Goal: Information Seeking & Learning: Learn about a topic

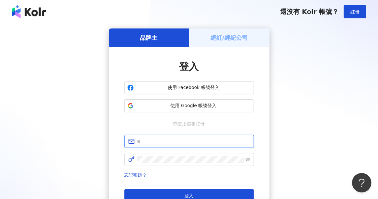
click at [168, 141] on input "text" at bounding box center [193, 141] width 113 height 7
type input "**********"
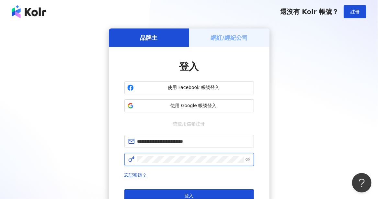
click button "登入" at bounding box center [189, 196] width 130 height 13
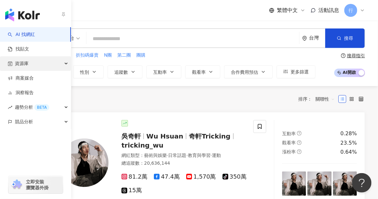
click at [60, 64] on div "資源庫" at bounding box center [35, 63] width 71 height 15
click at [22, 64] on span "資源庫" at bounding box center [22, 63] width 14 height 15
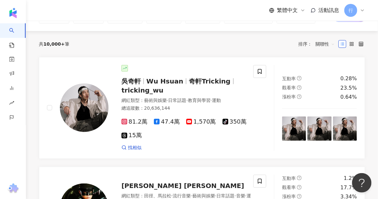
scroll to position [65, 0]
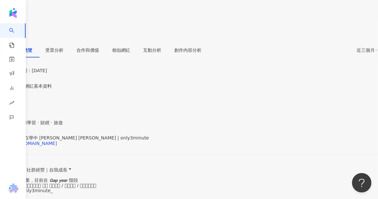
scroll to position [97, 0]
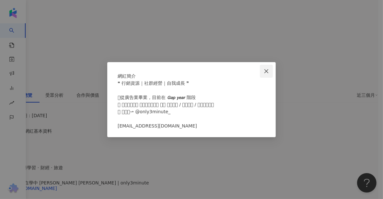
click at [270, 69] on span "Close" at bounding box center [266, 71] width 13 height 5
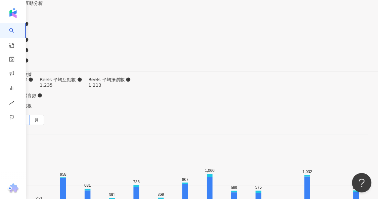
scroll to position [1999, 0]
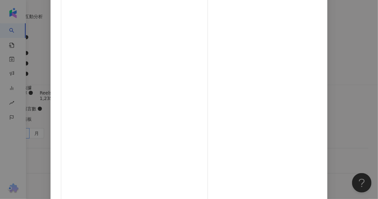
scroll to position [0, 0]
click at [342, 125] on div "三分鐘 [DATE] 489 615 2.3萬 查看原始貼文" at bounding box center [189, 99] width 378 height 199
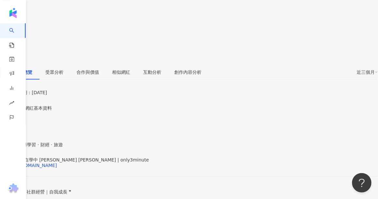
scroll to position [55, 0]
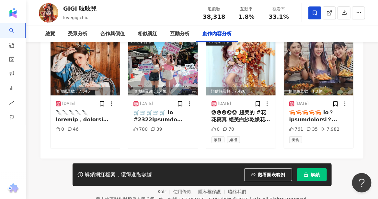
scroll to position [2074, 0]
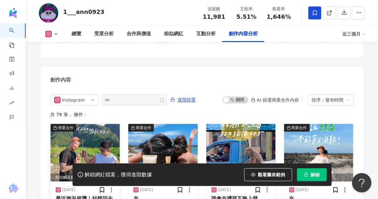
scroll to position [2054, 0]
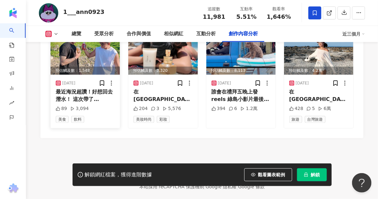
click at [58, 88] on div "最近海況超讚！好想回去潛水！ 這次帶了 @kaikombucha 去蘭嶼 酸酸甜甜就適合熱熱的夏天🐡 滿滿的益菌跟有機酸 喝飲料也可以喝ㄉ很健康✨ 接骨木花真…" at bounding box center [85, 95] width 59 height 15
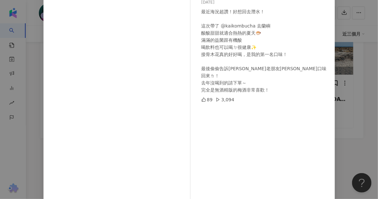
scroll to position [27, 0]
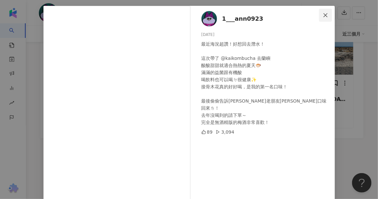
click at [323, 16] on icon "close" at bounding box center [325, 15] width 5 height 5
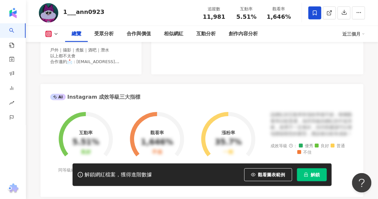
scroll to position [65, 0]
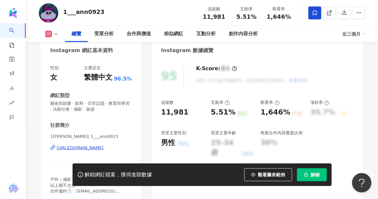
click at [83, 149] on div "https://www.instagram.com/1___ann0923/" at bounding box center [80, 148] width 47 height 6
drag, startPoint x: 63, startPoint y: 12, endPoint x: 100, endPoint y: 15, distance: 38.1
click at [100, 15] on div "1___ann0923 追蹤數 11,981 互動率 5.51% 觀看率 1,646%" at bounding box center [202, 13] width 352 height 26
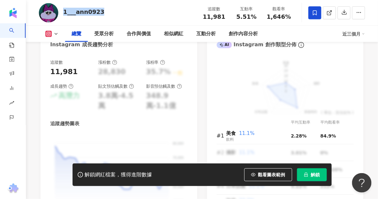
scroll to position [324, 0]
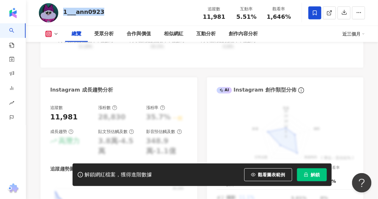
click at [84, 14] on div "1___ann0923" at bounding box center [83, 12] width 41 height 8
drag, startPoint x: 78, startPoint y: 14, endPoint x: 93, endPoint y: 13, distance: 14.6
click at [93, 13] on div "1___ann0923" at bounding box center [83, 12] width 41 height 8
drag, startPoint x: 76, startPoint y: 13, endPoint x: 101, endPoint y: 16, distance: 24.8
click at [101, 16] on div "1___ann0923" at bounding box center [83, 12] width 41 height 8
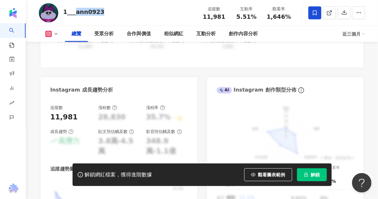
copy div "ann0923"
